Goal: Task Accomplishment & Management: Complete application form

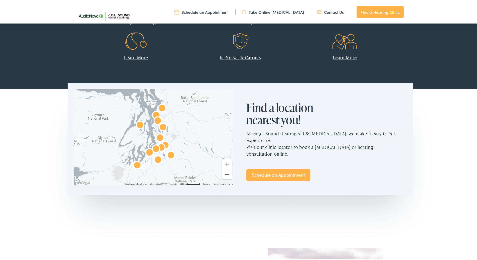
scroll to position [250, 0]
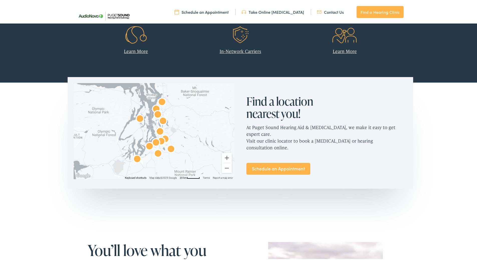
click at [348, 49] on link "Learn More" at bounding box center [344, 50] width 24 height 6
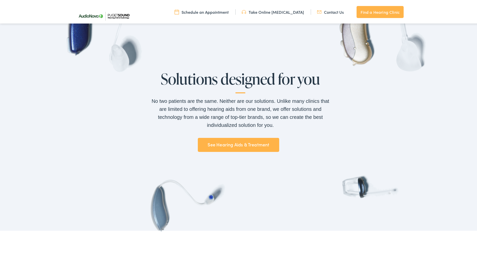
scroll to position [375, 0]
click at [248, 143] on link "See Hearing Aids & Treatment" at bounding box center [238, 144] width 81 height 14
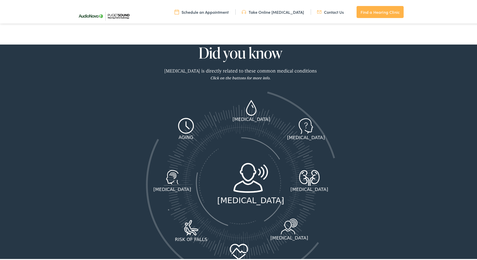
scroll to position [675, 0]
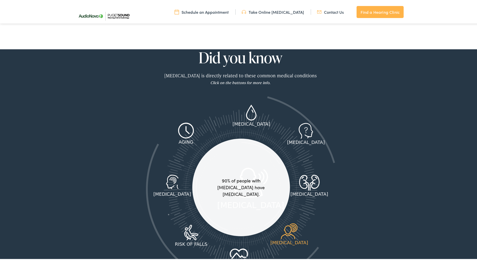
click at [297, 225] on icon at bounding box center [288, 230] width 23 height 16
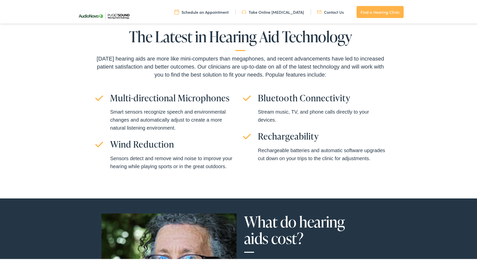
scroll to position [1251, 0]
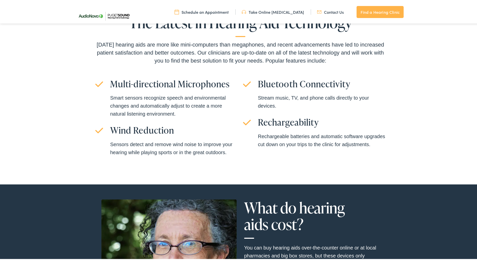
click at [264, 12] on link "Take Online [MEDICAL_DATA]" at bounding box center [272, 11] width 62 height 6
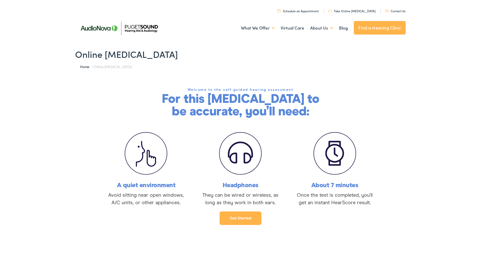
click at [232, 218] on link "Get started" at bounding box center [240, 217] width 42 height 14
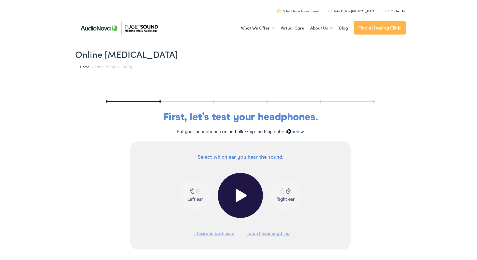
click at [239, 194] on span at bounding box center [240, 194] width 12 height 13
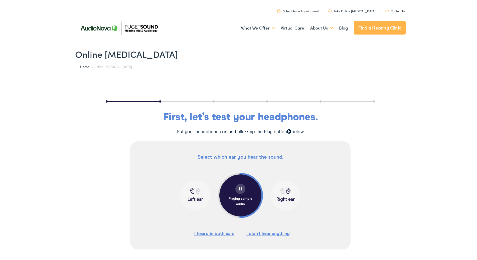
click at [105, 164] on div "Select which ear you hear the sound. Playing sample audio Left ear Right ear I …" at bounding box center [240, 200] width 480 height 120
drag, startPoint x: 159, startPoint y: 101, endPoint x: 95, endPoint y: 97, distance: 64.4
click at [95, 97] on div "First, let’s test your headphones. Put your headphones on and click/tap the Pla…" at bounding box center [240, 173] width 480 height 175
click at [407, 94] on div "First, let’s test your headphones. Put your headphones on and click/tap the Pla…" at bounding box center [240, 173] width 480 height 175
click at [237, 191] on div at bounding box center [240, 188] width 10 height 10
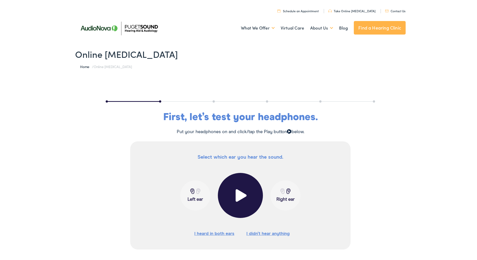
click at [237, 194] on span at bounding box center [240, 194] width 12 height 13
click at [212, 233] on button "I heard in both ears" at bounding box center [214, 233] width 40 height 8
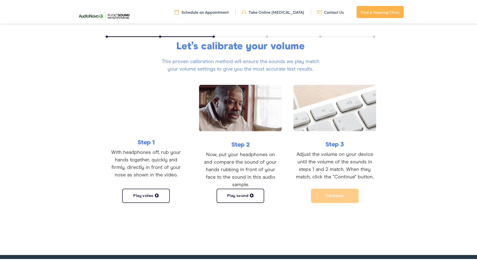
scroll to position [72, 0]
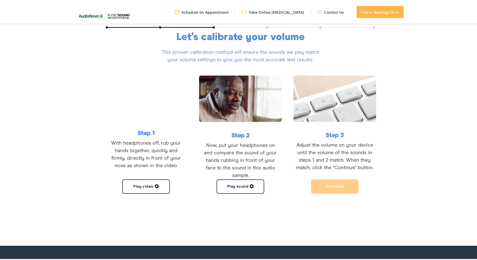
click at [136, 186] on button "Play video" at bounding box center [146, 185] width 48 height 14
click at [233, 185] on button "Play sound" at bounding box center [240, 185] width 48 height 14
click at [233, 185] on button "Pause sound" at bounding box center [240, 185] width 48 height 14
click at [249, 185] on span at bounding box center [251, 185] width 4 height 4
click at [146, 185] on button "Play video" at bounding box center [146, 185] width 48 height 14
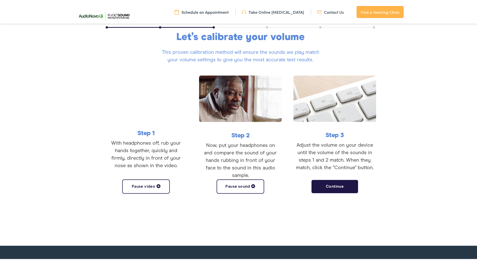
click at [235, 185] on button "Pause sound" at bounding box center [240, 185] width 48 height 14
click at [236, 185] on button "Play sound" at bounding box center [240, 185] width 48 height 14
click at [333, 187] on button "Continue" at bounding box center [335, 185] width 48 height 14
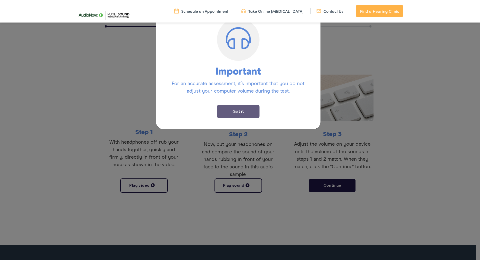
click at [243, 111] on button "Got it" at bounding box center [238, 111] width 43 height 13
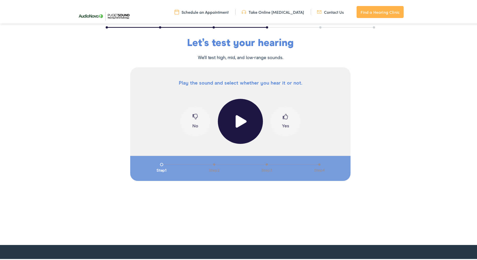
click at [236, 120] on span at bounding box center [240, 120] width 12 height 13
click at [236, 120] on div "Testing" at bounding box center [240, 122] width 25 height 10
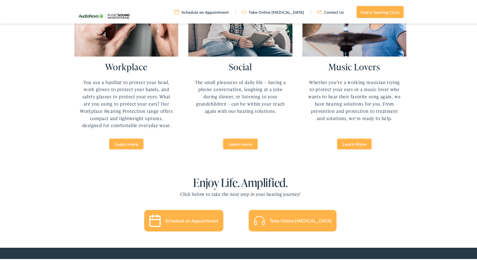
scroll to position [1026, 0]
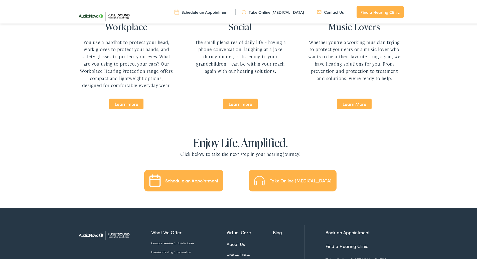
click at [283, 177] on div "Take Online [MEDICAL_DATA]" at bounding box center [300, 179] width 62 height 5
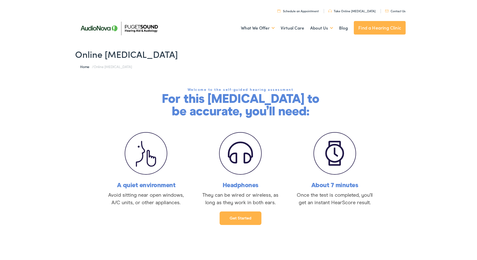
click at [235, 219] on link "Get started" at bounding box center [240, 217] width 42 height 14
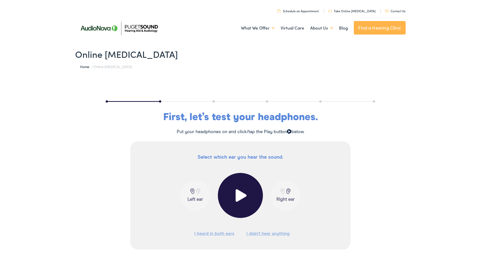
click at [238, 193] on span at bounding box center [240, 194] width 12 height 13
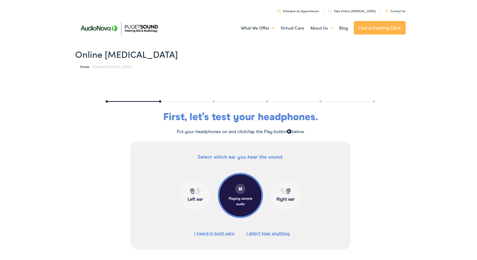
click at [218, 232] on button "I heard in both ears" at bounding box center [214, 233] width 40 height 8
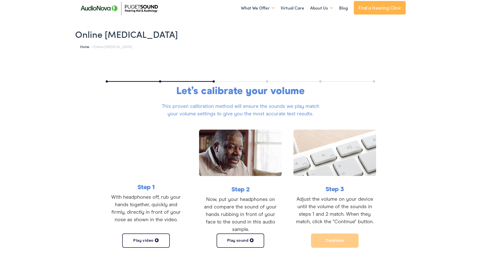
scroll to position [50, 0]
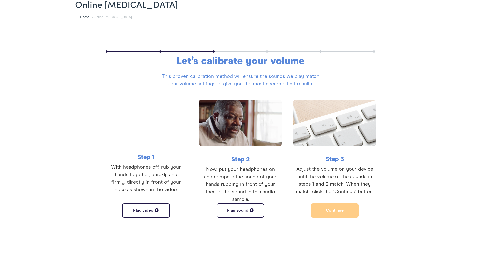
click at [232, 208] on button "Play sound" at bounding box center [240, 209] width 48 height 14
click at [325, 210] on button "Continue" at bounding box center [335, 209] width 48 height 14
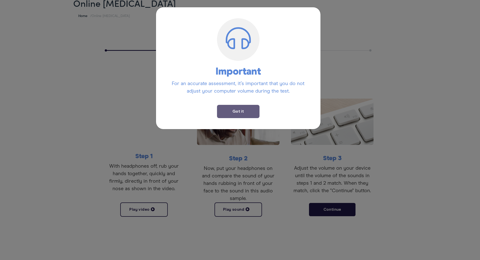
click at [242, 111] on button "Got it" at bounding box center [238, 111] width 43 height 13
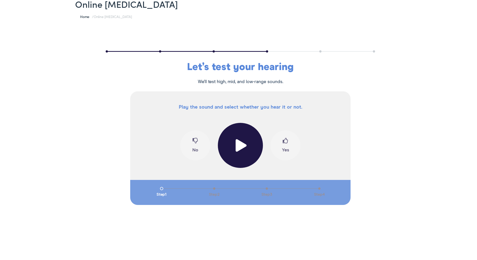
click at [238, 142] on span at bounding box center [240, 144] width 12 height 13
click at [284, 146] on span at bounding box center [285, 142] width 6 height 10
click at [191, 147] on button "No" at bounding box center [195, 144] width 30 height 30
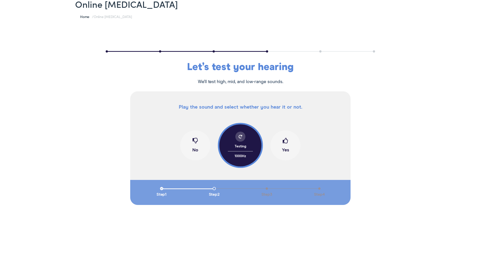
click at [282, 147] on button "Yes" at bounding box center [285, 144] width 30 height 30
click at [194, 148] on button "No" at bounding box center [195, 144] width 30 height 30
click at [282, 147] on button "Yes" at bounding box center [285, 144] width 30 height 30
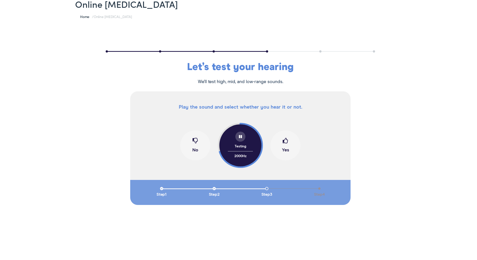
click at [282, 147] on button "Yes" at bounding box center [285, 144] width 30 height 30
click at [238, 136] on span at bounding box center [240, 136] width 4 height 4
click at [192, 147] on button "No" at bounding box center [195, 144] width 30 height 30
click at [194, 148] on button "No" at bounding box center [195, 144] width 30 height 30
click at [285, 147] on button "Yes" at bounding box center [285, 144] width 30 height 30
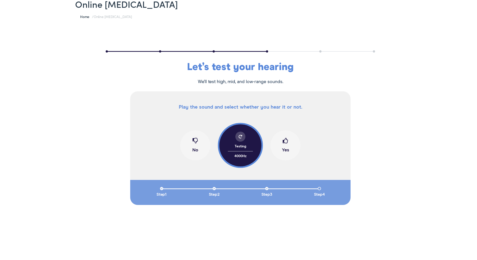
click at [286, 149] on button "Yes" at bounding box center [285, 144] width 30 height 30
click at [192, 148] on button "No" at bounding box center [195, 144] width 30 height 30
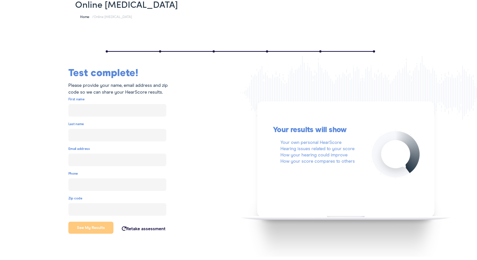
click at [143, 228] on link "Retake assessment" at bounding box center [144, 228] width 44 height 5
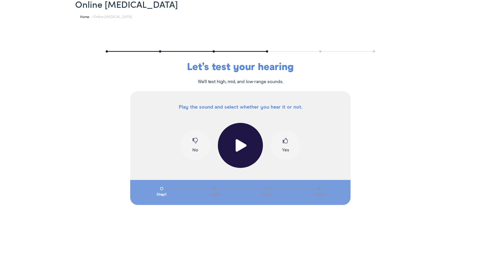
click at [238, 143] on span at bounding box center [240, 144] width 12 height 13
click at [282, 144] on span at bounding box center [285, 142] width 6 height 10
click at [191, 149] on button "No" at bounding box center [195, 144] width 30 height 30
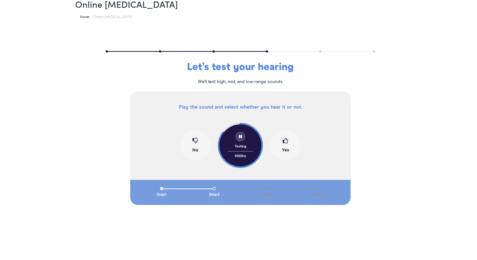
click at [280, 144] on button "Yes" at bounding box center [285, 144] width 30 height 30
click at [194, 149] on button "No" at bounding box center [195, 144] width 30 height 30
click at [284, 149] on button "Yes" at bounding box center [285, 144] width 30 height 30
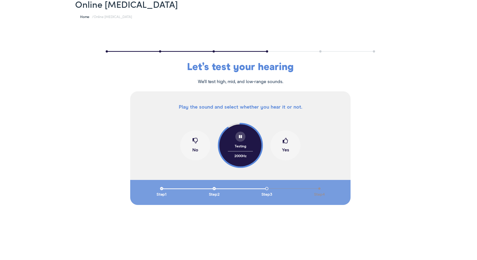
click at [284, 149] on button "Yes" at bounding box center [285, 144] width 30 height 30
click at [195, 150] on button "No" at bounding box center [195, 144] width 30 height 30
click at [284, 148] on button "Yes" at bounding box center [285, 144] width 30 height 30
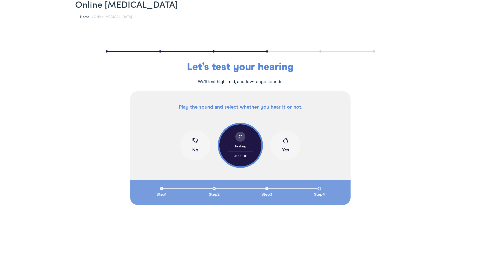
click at [194, 148] on button "No" at bounding box center [195, 144] width 30 height 30
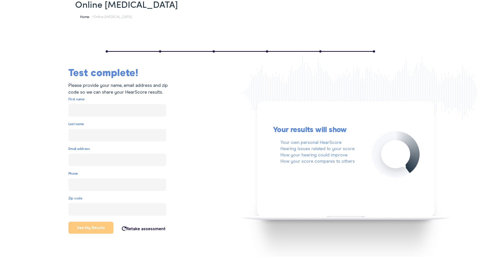
click at [85, 110] on input "text" at bounding box center [117, 109] width 98 height 13
type input "[PERSON_NAME]"
type input "[EMAIL_ADDRESS][DOMAIN_NAME]"
type input "[PHONE_NUMBER]"
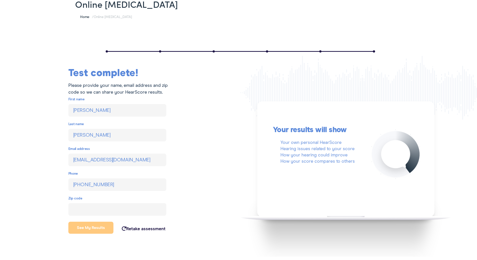
type input "98837"
click at [91, 226] on button "See my results" at bounding box center [90, 227] width 45 height 12
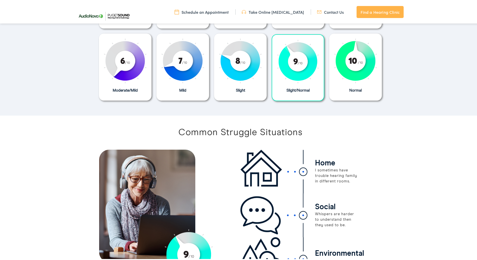
scroll to position [200, 0]
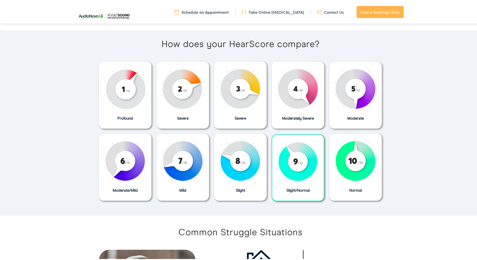
click at [280, 12] on link "Take Online [MEDICAL_DATA]" at bounding box center [272, 11] width 62 height 6
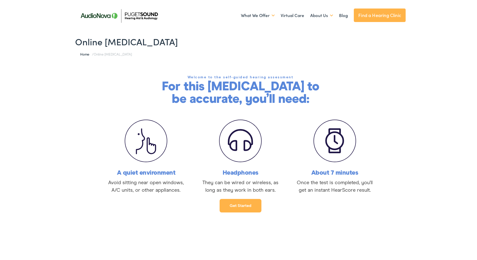
scroll to position [25, 0]
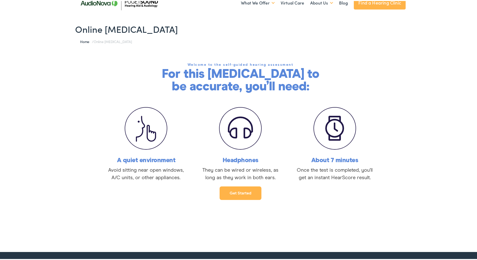
click at [231, 192] on link "Get started" at bounding box center [240, 192] width 42 height 14
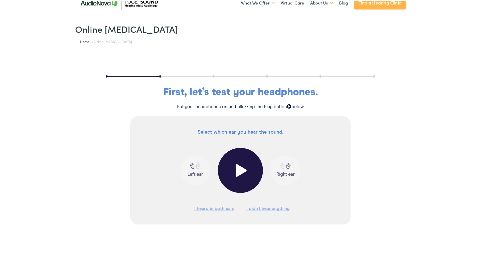
click at [238, 170] on span at bounding box center [240, 169] width 12 height 13
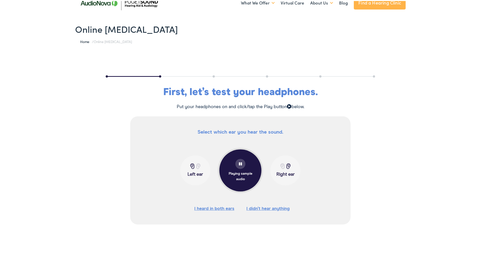
click at [288, 176] on p "Right ear" at bounding box center [285, 174] width 27 height 6
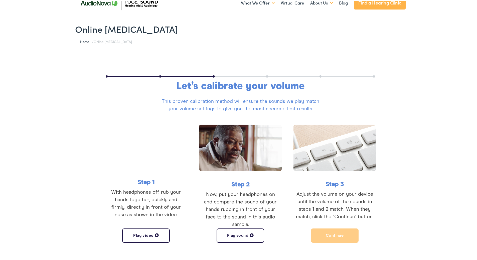
click at [143, 234] on button "Play video" at bounding box center [146, 234] width 48 height 14
click at [143, 234] on button "Pause video" at bounding box center [146, 234] width 48 height 14
click at [135, 234] on button "Play video" at bounding box center [146, 234] width 48 height 14
click at [235, 234] on button "Play sound" at bounding box center [240, 234] width 48 height 14
click at [337, 234] on button "Continue" at bounding box center [335, 234] width 48 height 14
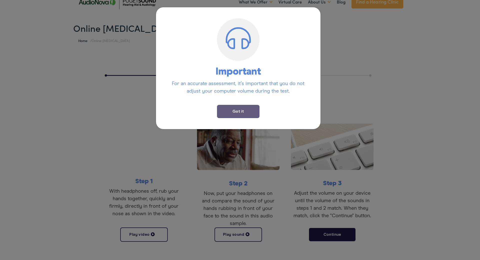
click at [232, 113] on button "Got it" at bounding box center [238, 111] width 43 height 13
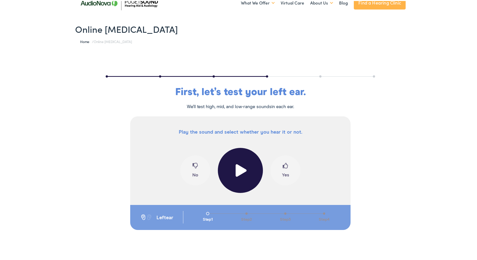
click at [238, 169] on span at bounding box center [240, 169] width 12 height 13
click at [284, 169] on span at bounding box center [285, 167] width 6 height 10
click at [239, 163] on div at bounding box center [240, 161] width 10 height 10
click at [192, 171] on span at bounding box center [195, 167] width 6 height 10
click at [283, 172] on button "Yes" at bounding box center [285, 169] width 30 height 30
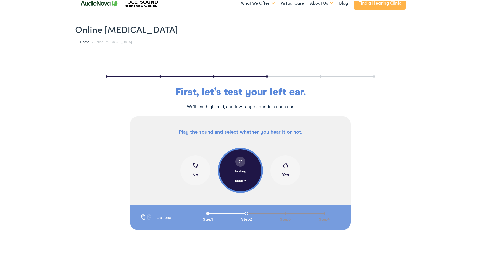
click at [283, 172] on button "Yes" at bounding box center [285, 169] width 30 height 30
click at [191, 173] on button "No" at bounding box center [195, 169] width 30 height 30
click at [191, 174] on button "No" at bounding box center [195, 169] width 30 height 30
click at [283, 172] on button "Yes" at bounding box center [285, 169] width 30 height 30
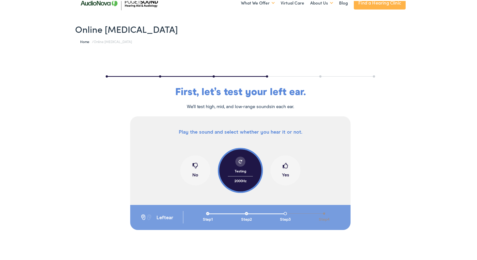
click at [191, 173] on button "No" at bounding box center [195, 169] width 30 height 30
click at [193, 174] on button "No" at bounding box center [195, 169] width 30 height 30
click at [286, 172] on button "Yes" at bounding box center [285, 169] width 30 height 30
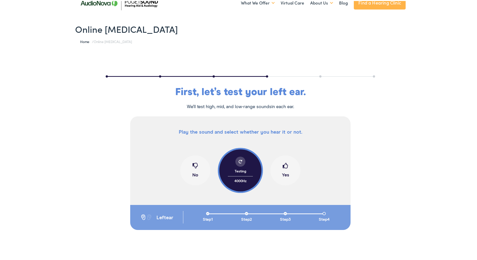
click at [286, 172] on button "Yes" at bounding box center [285, 169] width 30 height 30
click at [192, 173] on button "No" at bounding box center [195, 169] width 30 height 30
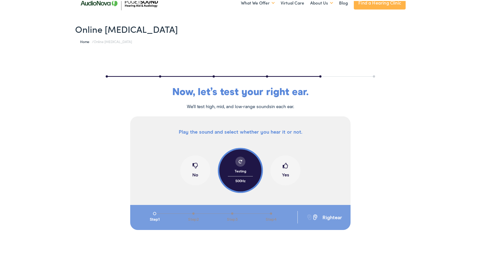
click at [285, 175] on button "Yes" at bounding box center [285, 169] width 30 height 30
click at [238, 161] on span at bounding box center [240, 161] width 4 height 4
click at [281, 173] on button "Yes" at bounding box center [285, 169] width 30 height 30
click at [193, 172] on button "No" at bounding box center [195, 169] width 30 height 30
click at [284, 173] on button "Yes" at bounding box center [285, 169] width 30 height 30
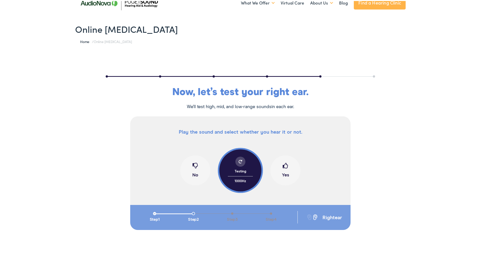
click at [284, 173] on button "Yes" at bounding box center [285, 169] width 30 height 30
click at [195, 172] on button "No" at bounding box center [195, 169] width 30 height 30
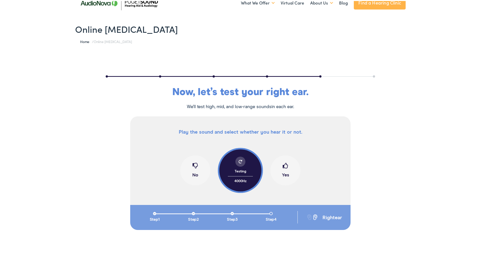
click at [194, 174] on button "No" at bounding box center [195, 169] width 30 height 30
click at [285, 174] on button "Yes" at bounding box center [285, 169] width 30 height 30
click at [235, 160] on div at bounding box center [240, 161] width 10 height 10
click at [191, 173] on button "No" at bounding box center [195, 169] width 30 height 30
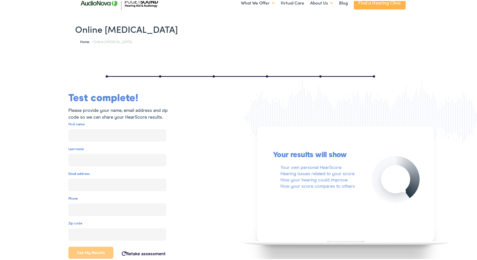
scroll to position [27, 0]
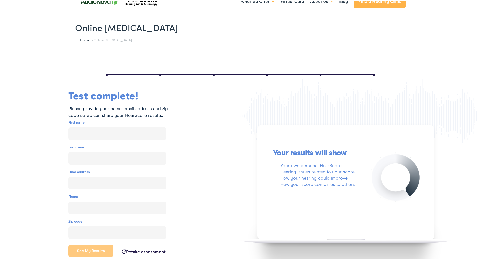
click at [97, 132] on input "text" at bounding box center [117, 132] width 98 height 13
type input "[PERSON_NAME]"
type input "[EMAIL_ADDRESS][DOMAIN_NAME]"
type input "[PHONE_NUMBER]"
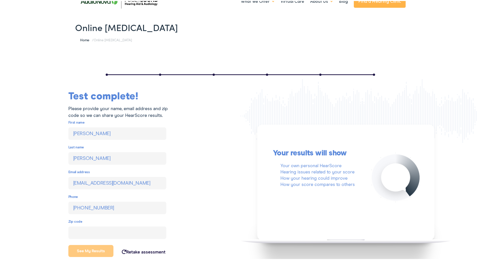
type input "98837"
click at [90, 251] on button "See my results" at bounding box center [90, 250] width 45 height 12
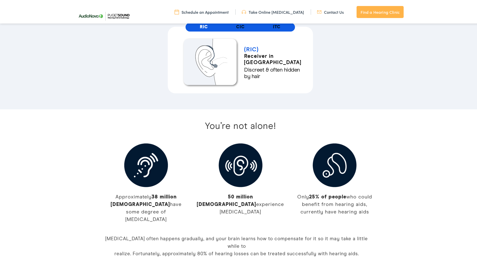
scroll to position [861, 0]
